Goal: Information Seeking & Learning: Learn about a topic

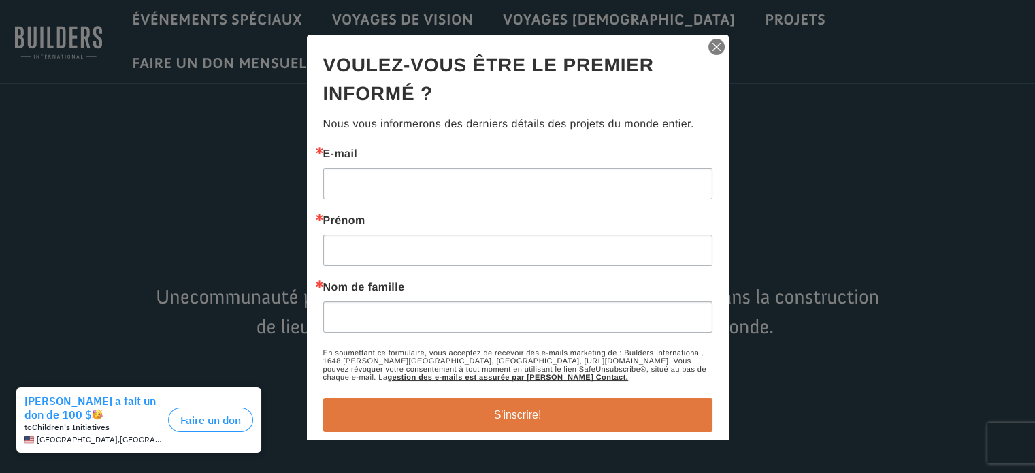
click at [708, 46] on img "button" at bounding box center [716, 46] width 19 height 19
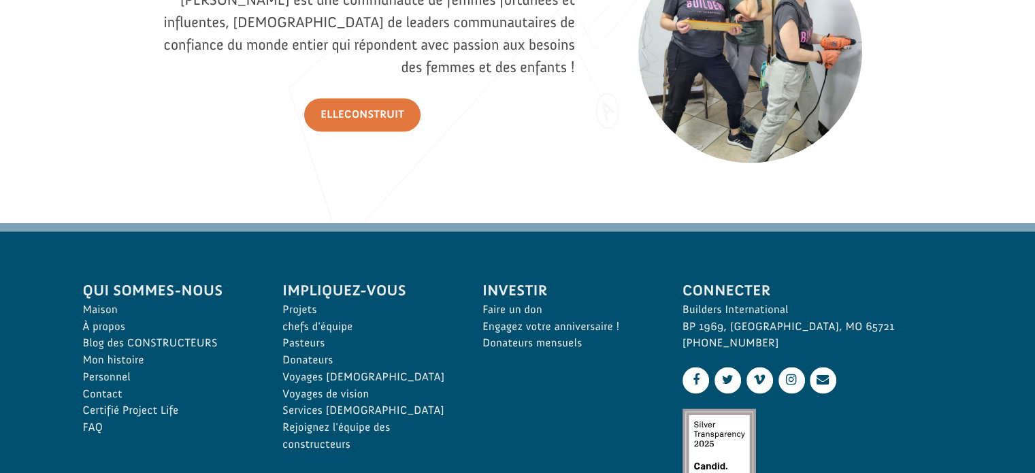
scroll to position [1993, 0]
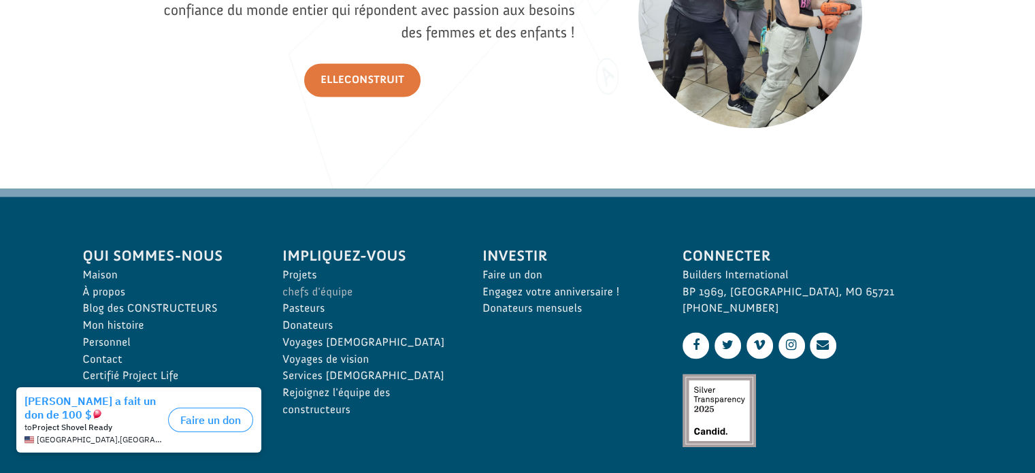
click at [355, 297] on link "chefs d'équipe" at bounding box center [368, 292] width 170 height 17
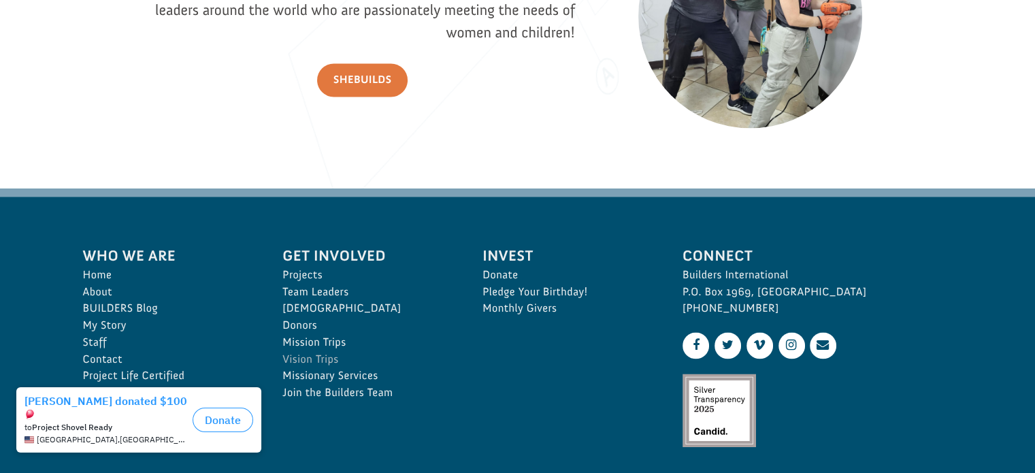
scroll to position [1990, 0]
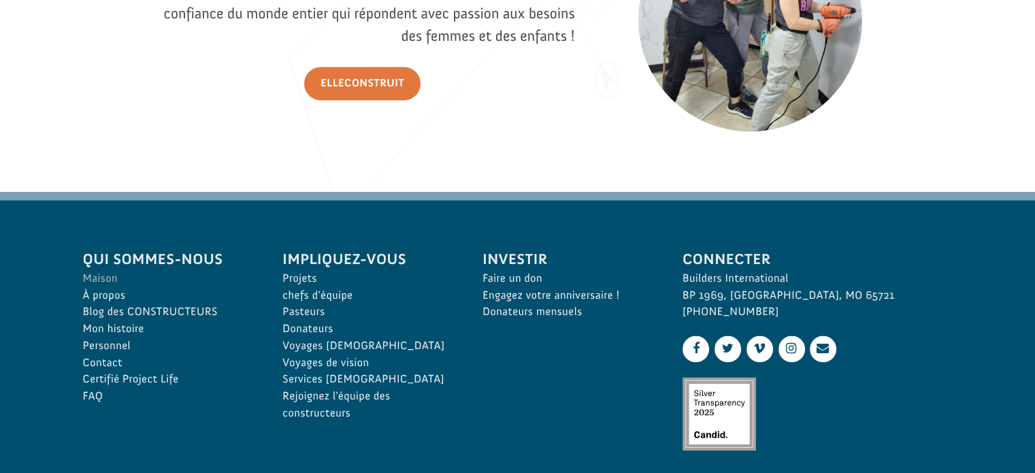
click at [103, 276] on font "Maison" at bounding box center [100, 279] width 35 height 14
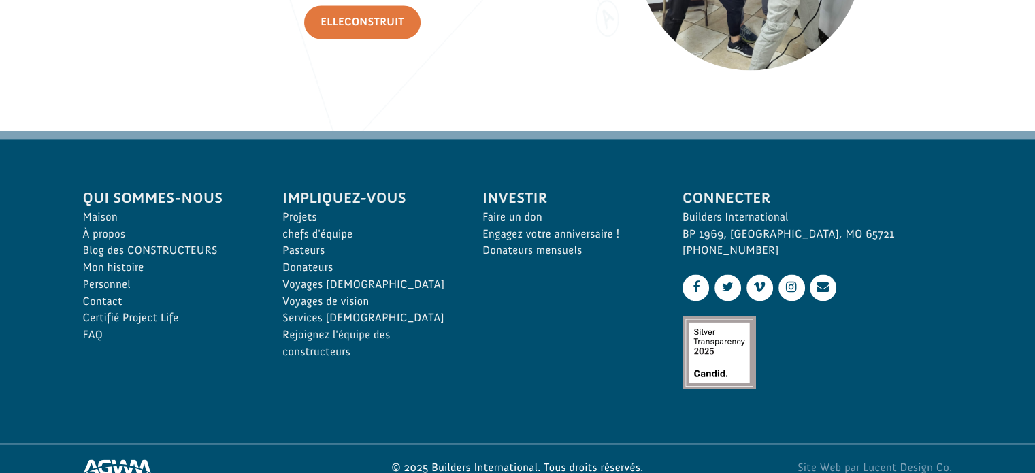
scroll to position [2095, 0]
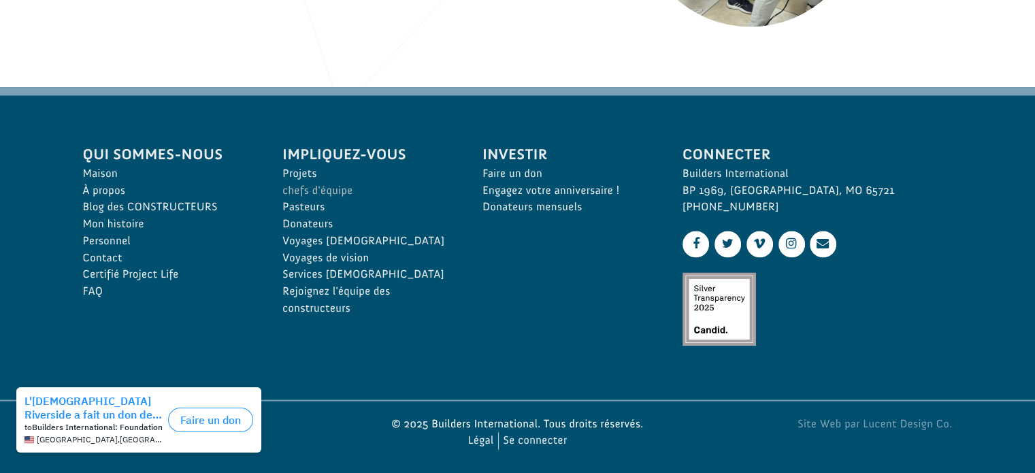
click at [323, 190] on font "chefs d'équipe" at bounding box center [318, 191] width 70 height 14
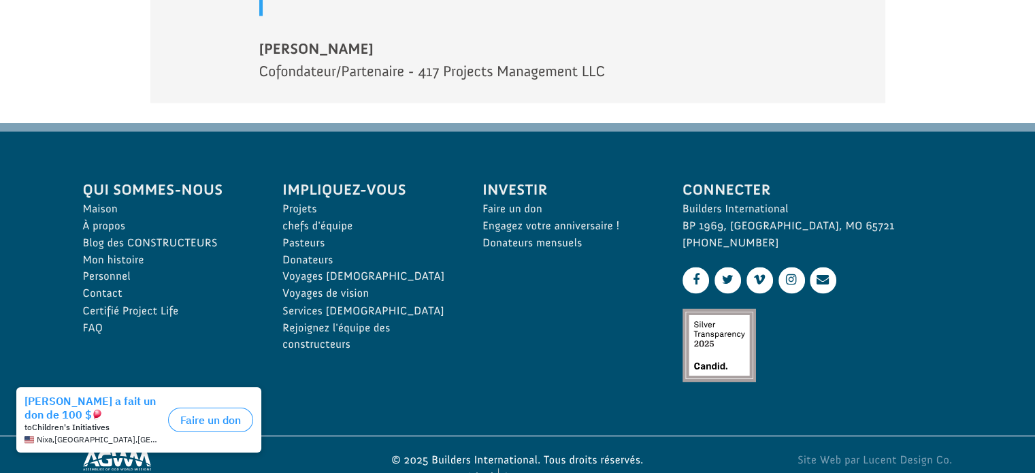
scroll to position [2289, 0]
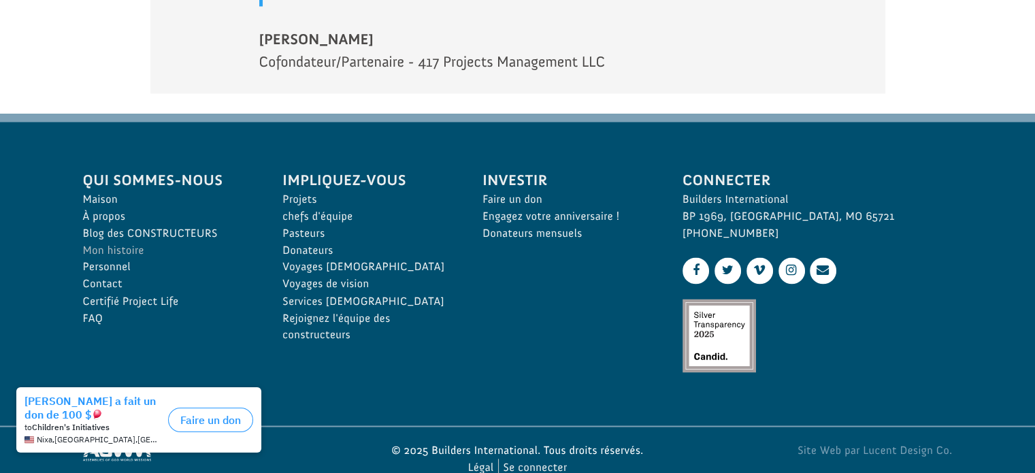
click at [136, 244] on font "Mon histoire" at bounding box center [113, 251] width 61 height 14
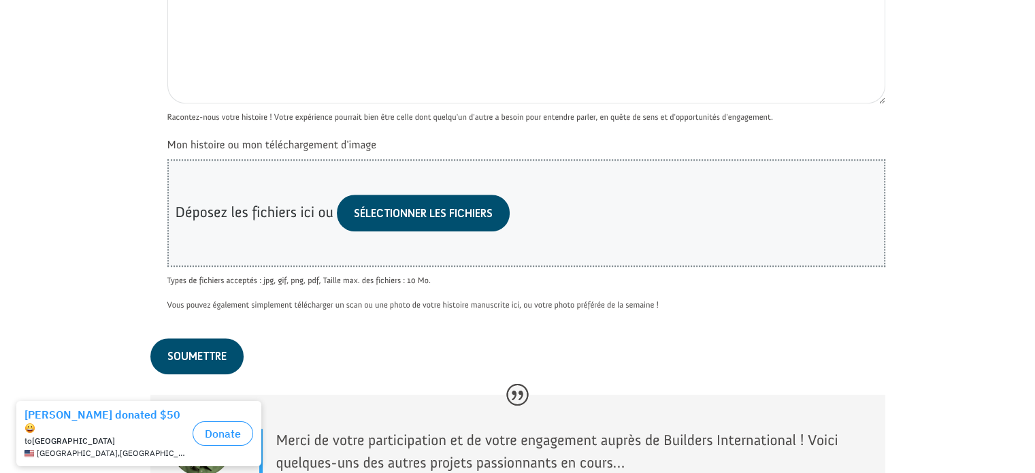
scroll to position [1274, 0]
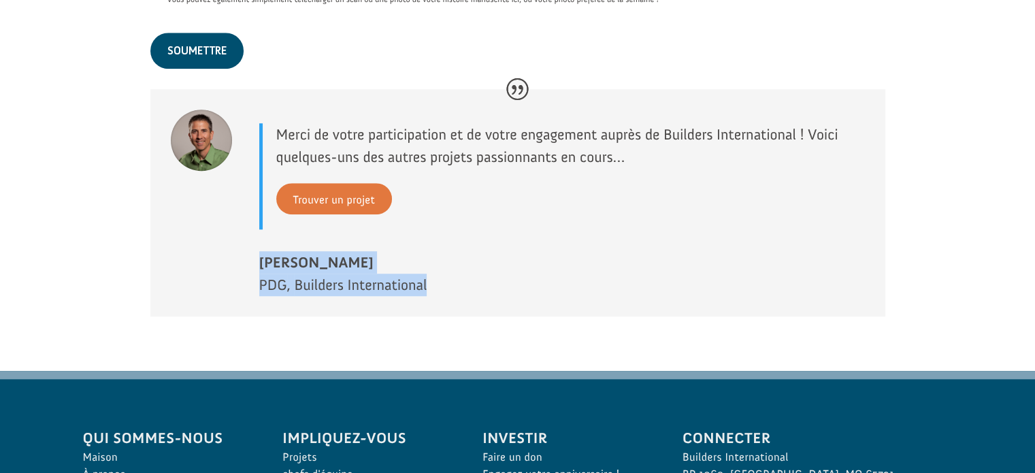
drag, startPoint x: 260, startPoint y: 255, endPoint x: 435, endPoint y: 282, distance: 177.1
click at [435, 282] on div "Merci de votre participation et de votre engagement auprès de Builders Internat…" at bounding box center [562, 209] width 606 height 173
copy div "Ryan Moore PDG , Builders International"
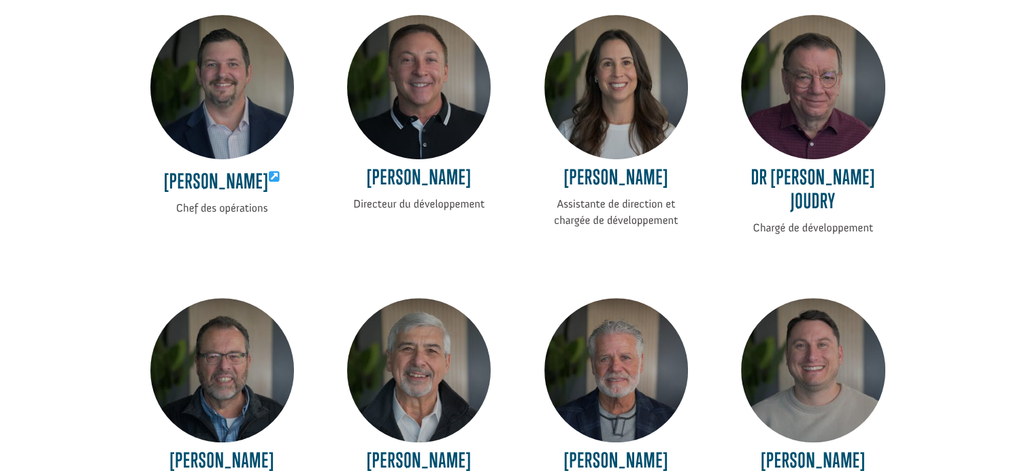
scroll to position [594, 0]
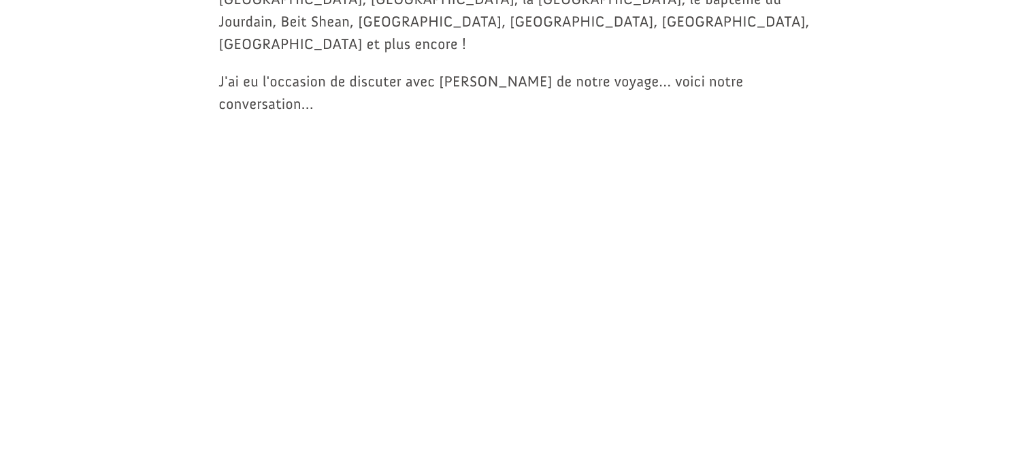
scroll to position [54, 0]
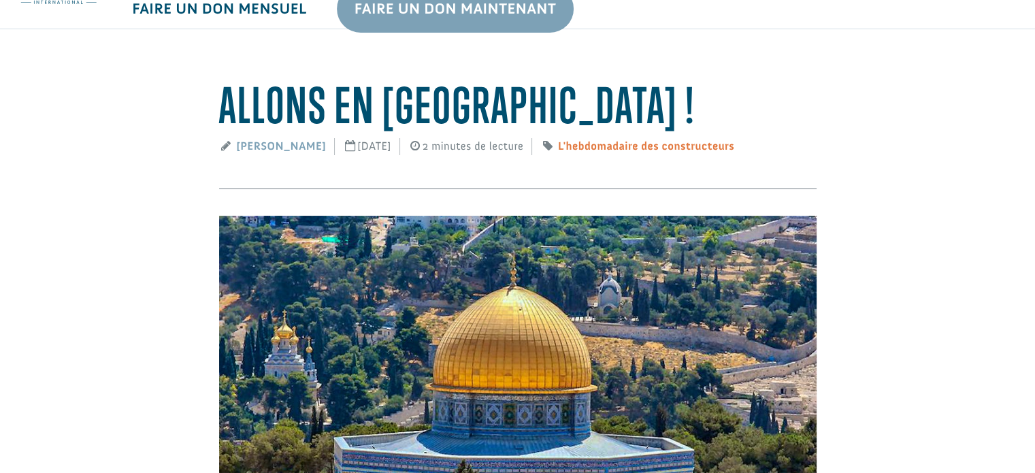
click at [626, 146] on font "L'hebdomadaire des constructeurs" at bounding box center [646, 147] width 176 height 14
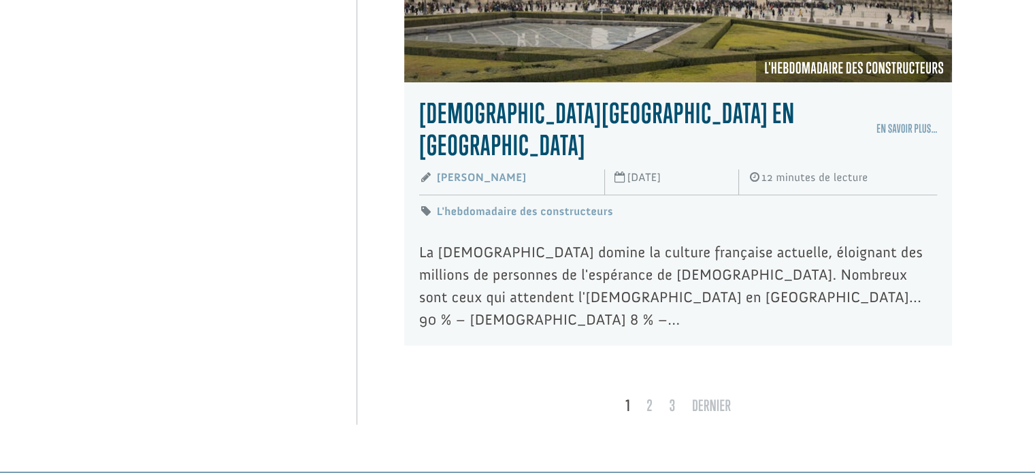
scroll to position [5242, 0]
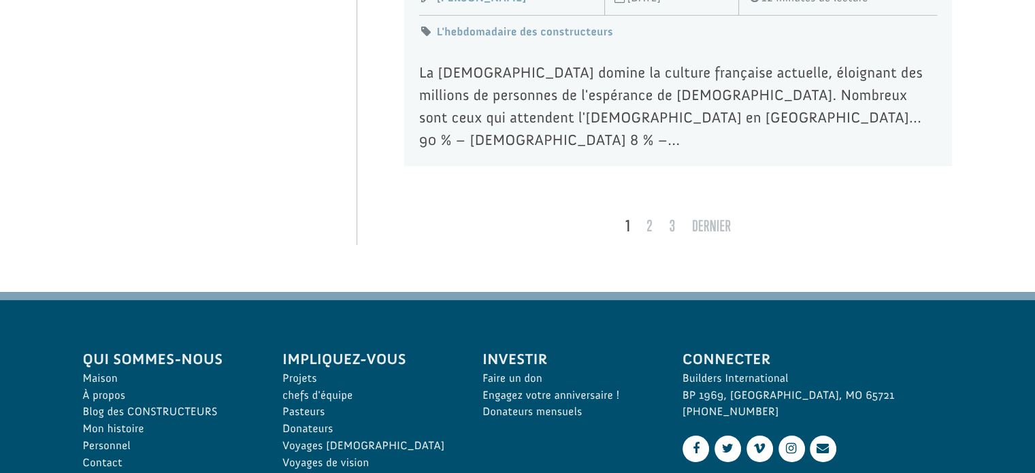
click at [967, 410] on div "Connecter Builders International BP 1969, Ozark, MO 65721 417-582-0003" at bounding box center [818, 452] width 300 height 239
click at [639, 214] on link "2" at bounding box center [650, 226] width 22 height 25
click at [658, 214] on link "2" at bounding box center [650, 226] width 22 height 25
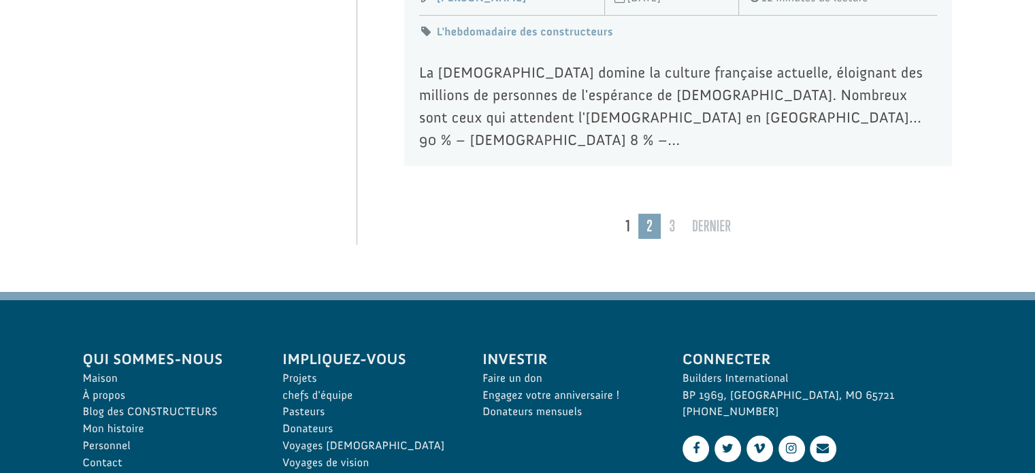
click at [658, 214] on link "2" at bounding box center [650, 226] width 22 height 25
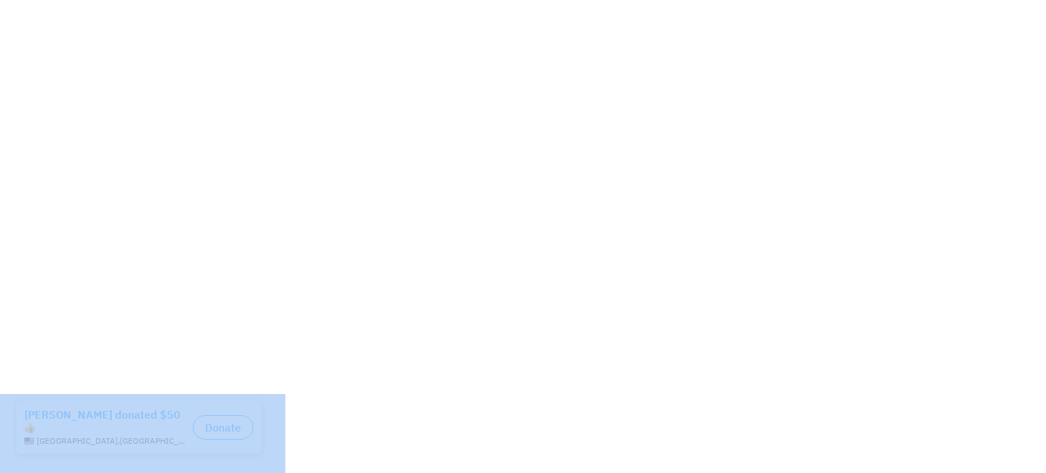
click at [1036, 5] on html "Category: The Builders Weekly | Page 2 | Builders International" at bounding box center [523, 2] width 1046 height 5
